Goal: Check status: Check status

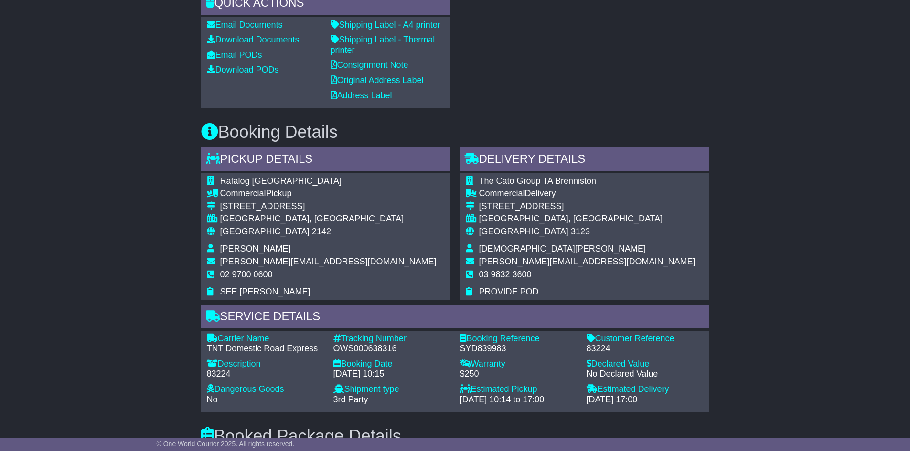
scroll to position [525, 0]
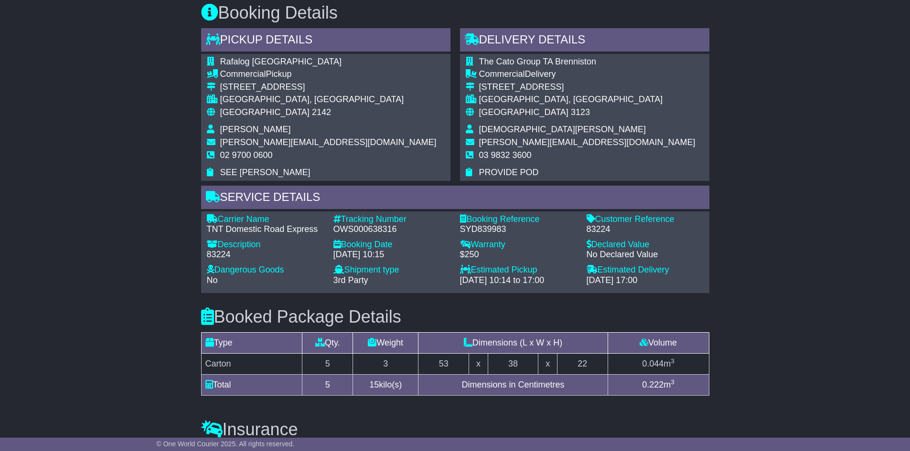
click at [604, 235] on div "83224" at bounding box center [644, 229] width 117 height 11
copy div "83224"
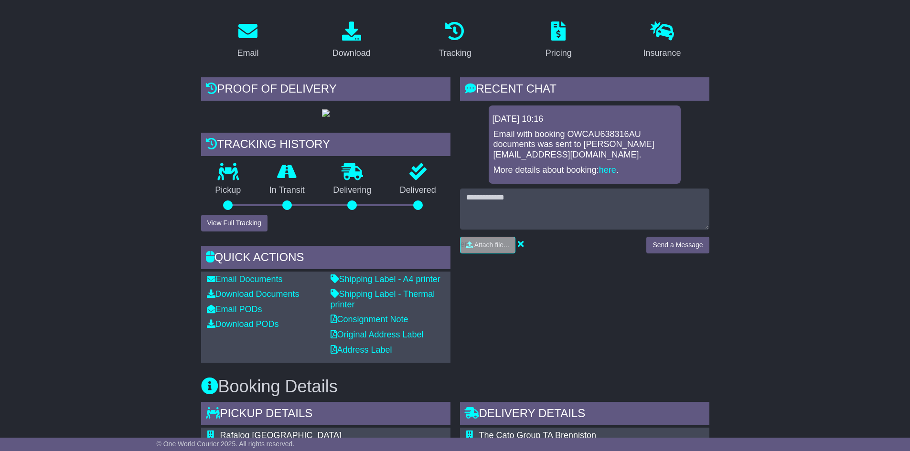
scroll to position [143, 0]
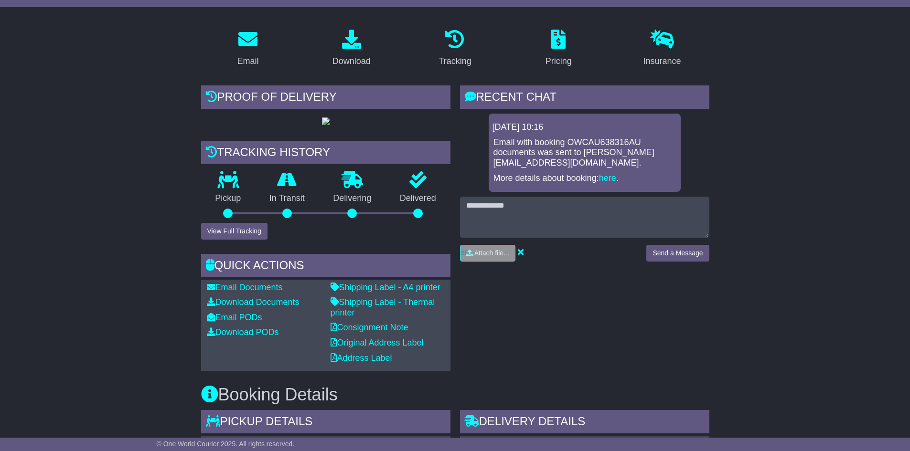
click at [240, 278] on div "Proof of Delivery Tracking history Pickup In Transit Problem Unknown Delivering…" at bounding box center [325, 228] width 259 height 286
click at [243, 240] on button "View Full Tracking" at bounding box center [234, 231] width 66 height 17
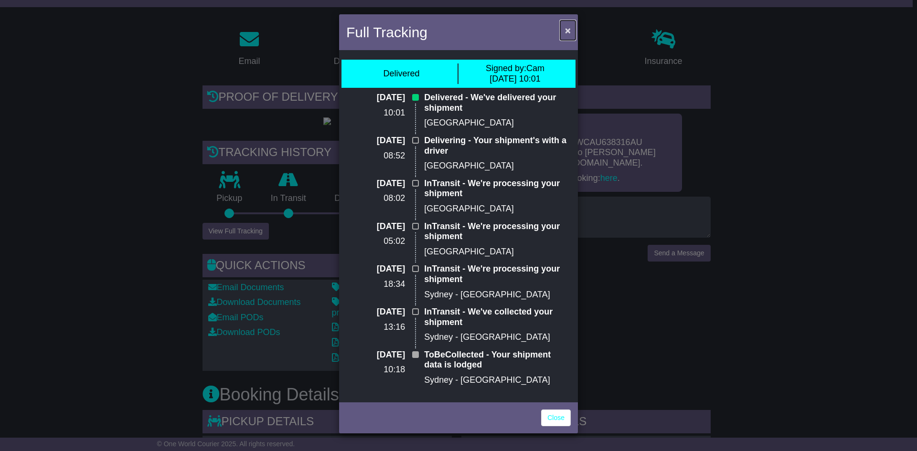
click at [567, 32] on span "×" at bounding box center [568, 30] width 6 height 11
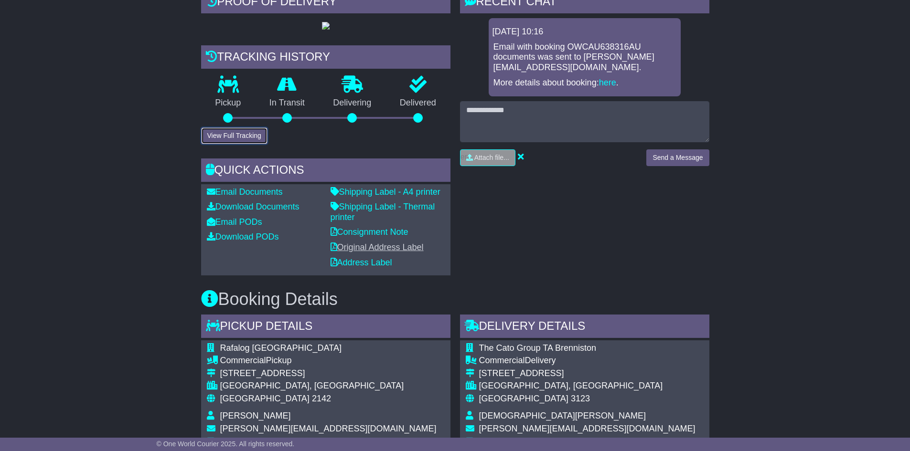
scroll to position [0, 0]
